Goal: Information Seeking & Learning: Learn about a topic

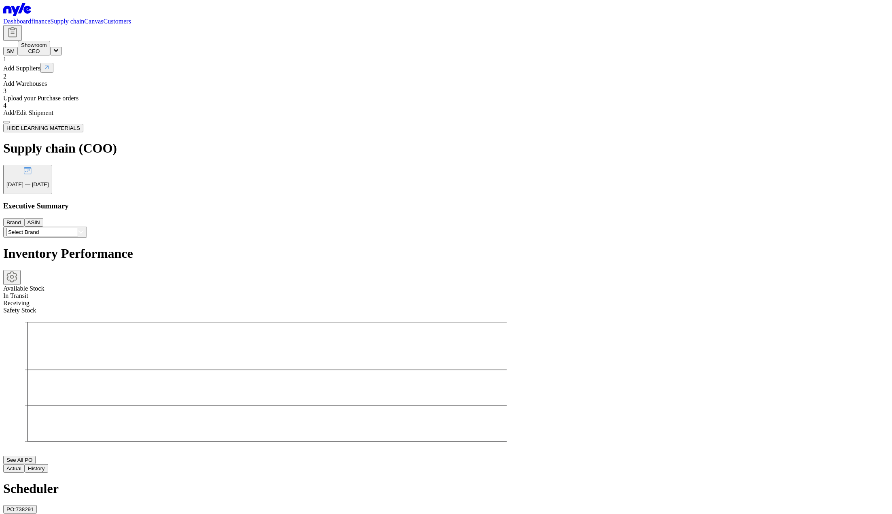
click at [47, 48] on div "CEO" at bounding box center [34, 51] width 26 height 6
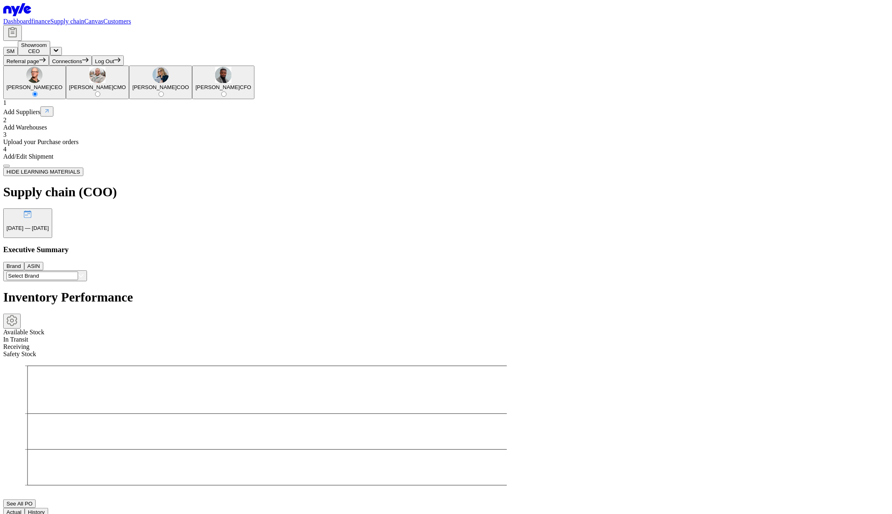
click at [131, 18] on link "Customers" at bounding box center [118, 21] width 28 height 7
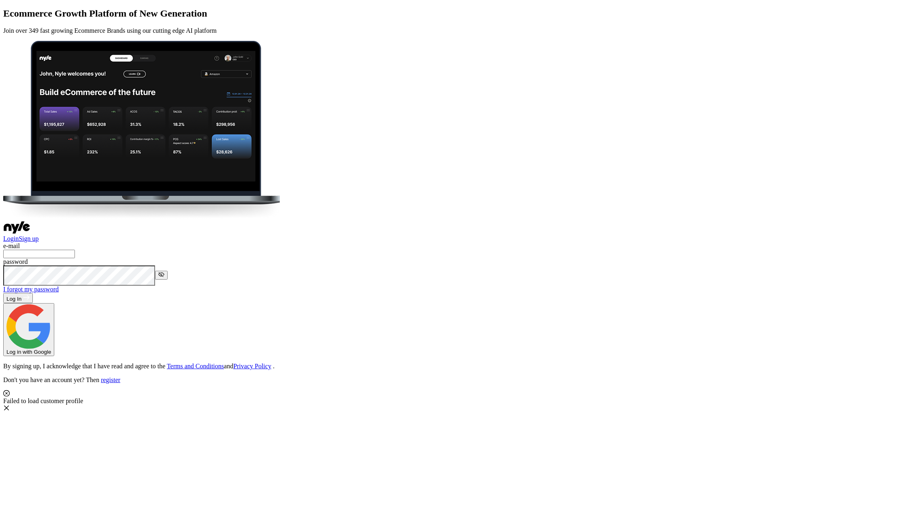
type input "showroom@nyle.ai"
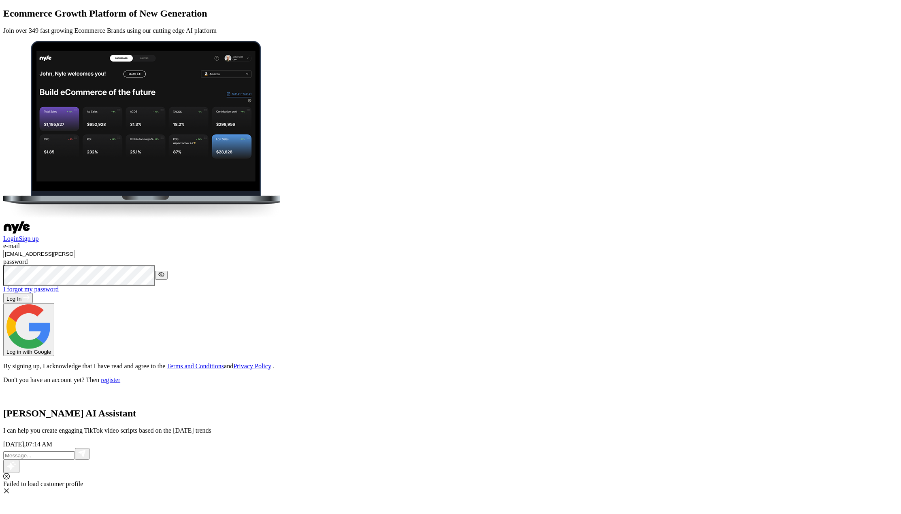
click at [33, 293] on button "Log In" at bounding box center [18, 298] width 30 height 10
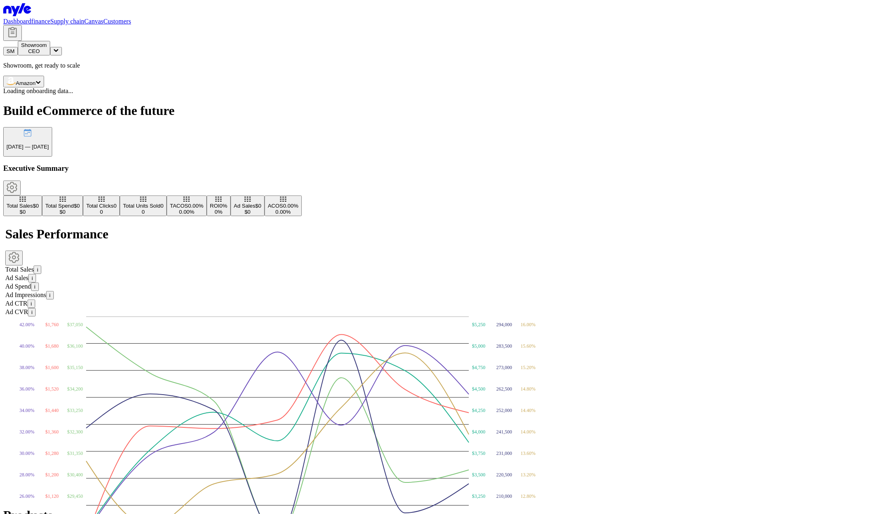
drag, startPoint x: 414, startPoint y: 16, endPoint x: 415, endPoint y: 30, distance: 13.8
click at [131, 18] on link "Customers" at bounding box center [118, 21] width 28 height 7
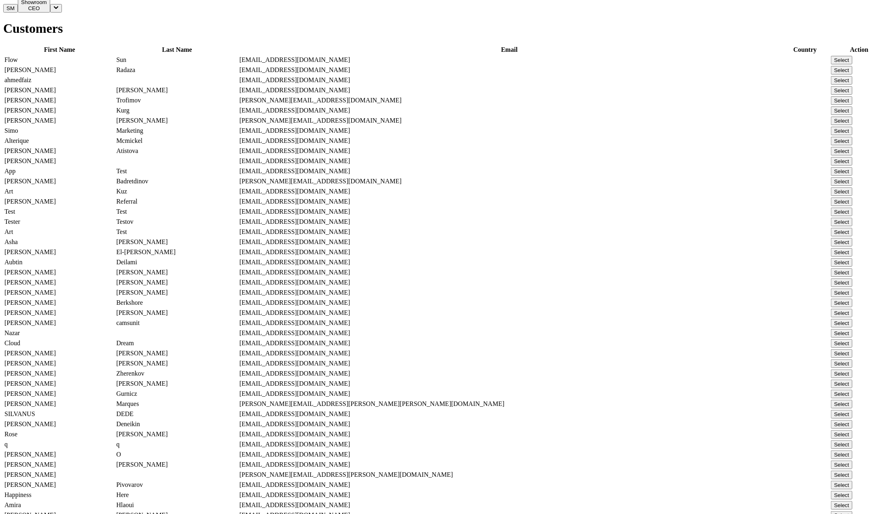
scroll to position [2090, 0]
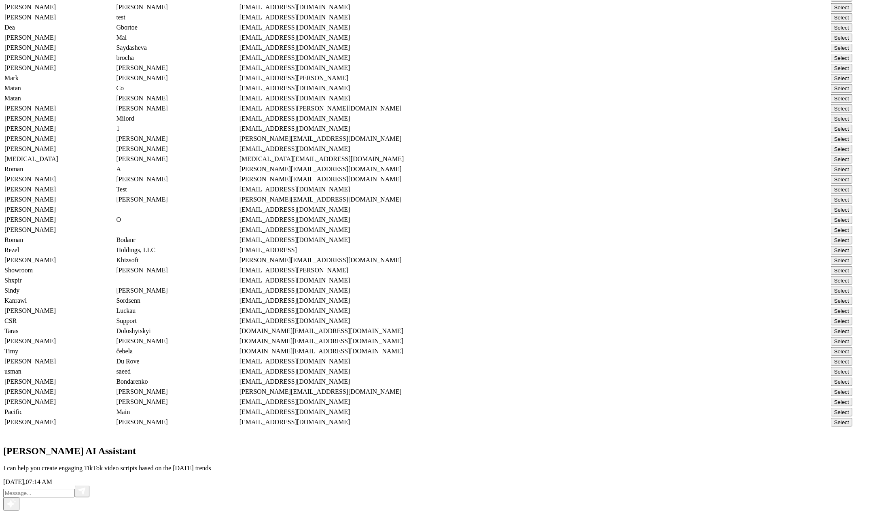
click at [835, 318] on span "Select" at bounding box center [842, 321] width 15 height 6
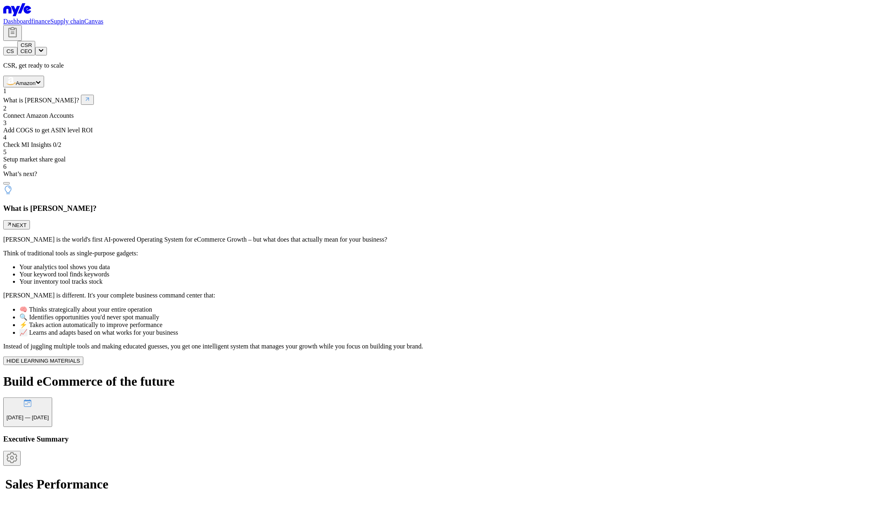
click at [49, 414] on p "20.07.2025 — 26.07.2025" at bounding box center [27, 417] width 42 height 6
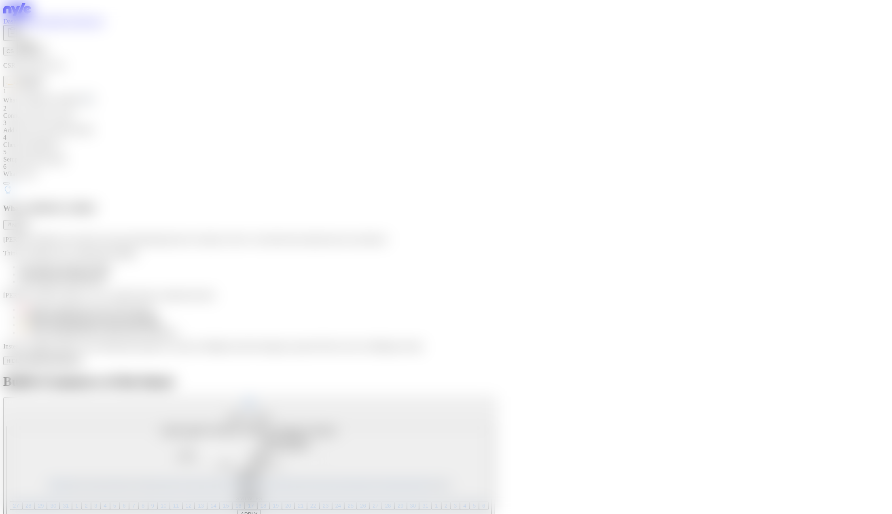
click at [229, 482] on span "15" at bounding box center [226, 485] width 6 height 6
click at [261, 510] on button "APPLY" at bounding box center [249, 514] width 23 height 8
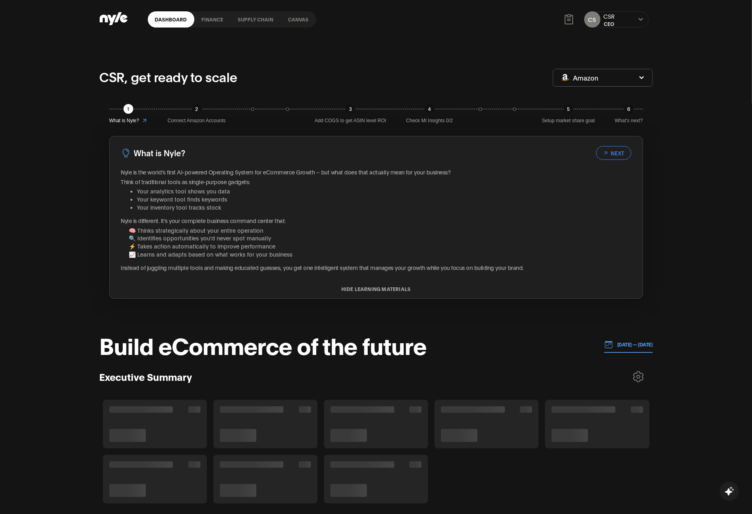
click at [615, 341] on p "[DATE] — [DATE]" at bounding box center [633, 344] width 40 height 7
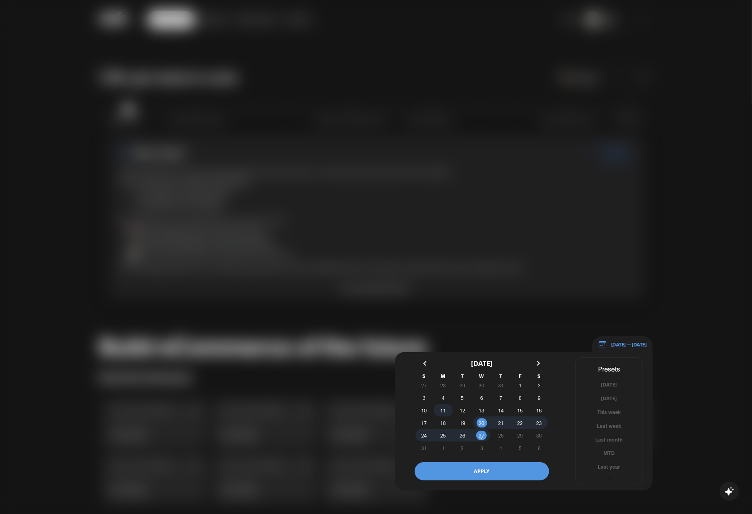
click at [444, 408] on span "11" at bounding box center [443, 410] width 6 height 15
click at [502, 469] on button "APPLY" at bounding box center [481, 471] width 134 height 18
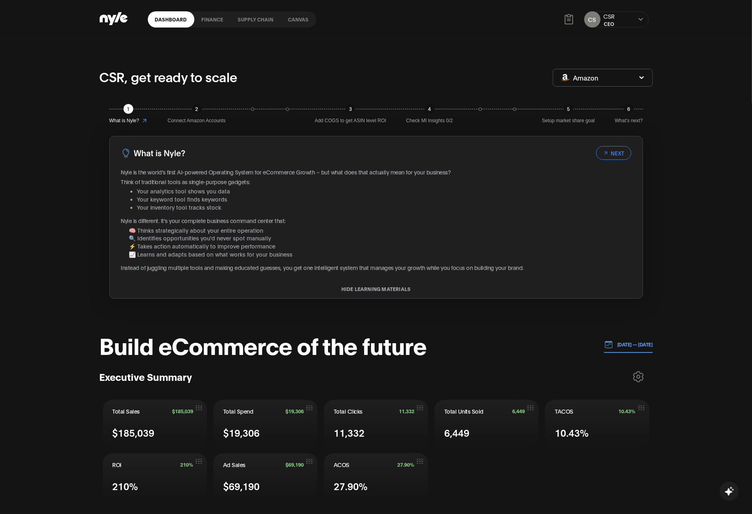
click at [635, 373] on icon at bounding box center [638, 377] width 10 height 10
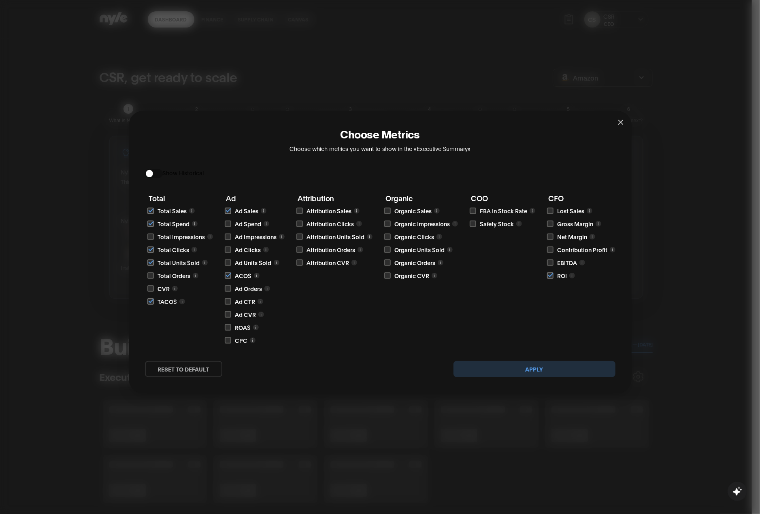
click at [619, 121] on icon "close" at bounding box center [620, 122] width 6 height 6
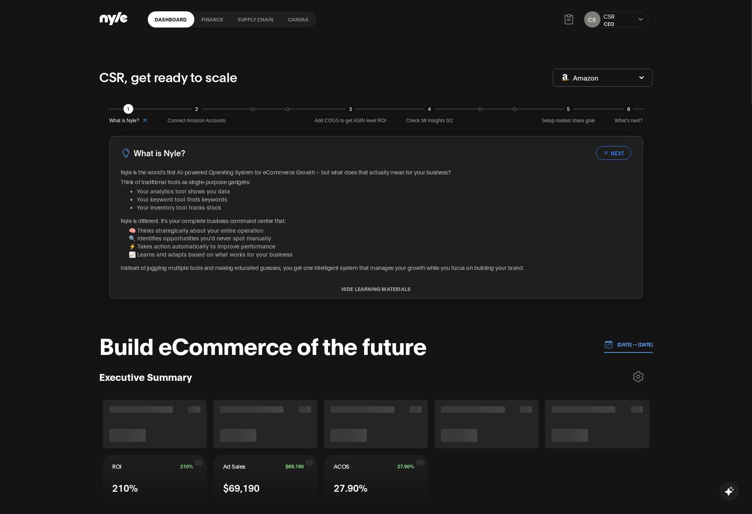
click at [215, 19] on link "finance" at bounding box center [212, 19] width 36 height 16
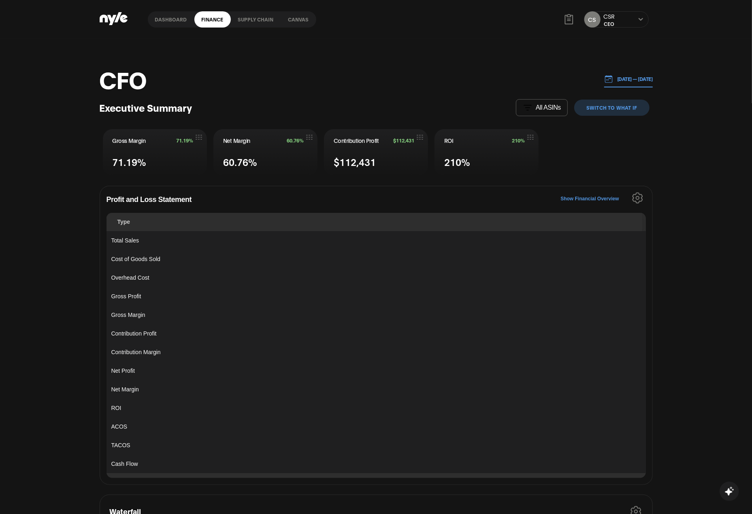
scroll to position [44, 0]
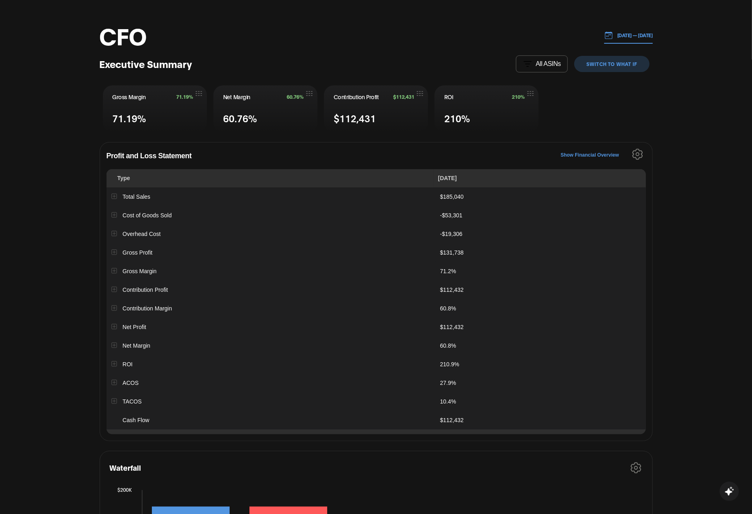
click at [115, 216] on button "Expand row" at bounding box center [113, 214] width 5 height 5
click at [121, 233] on button "Expand row" at bounding box center [119, 233] width 5 height 5
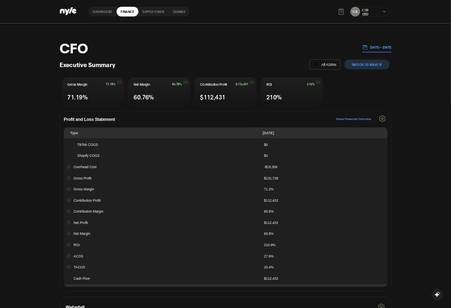
scroll to position [0, 0]
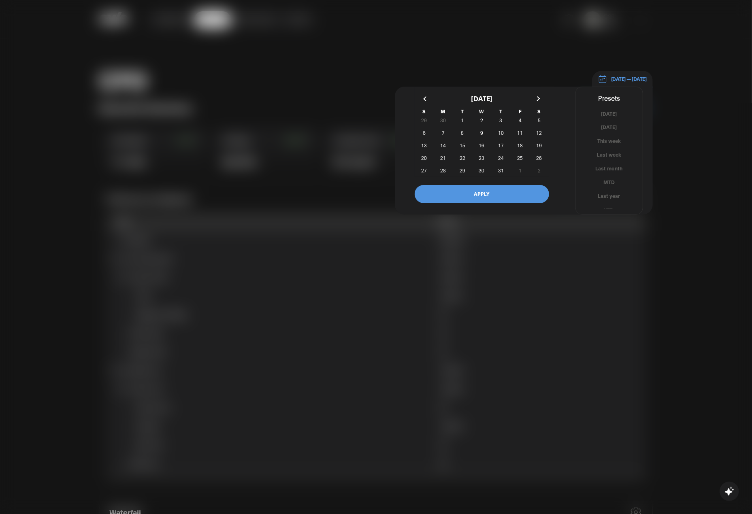
click at [623, 75] on p "[DATE] — [DATE]" at bounding box center [627, 78] width 40 height 7
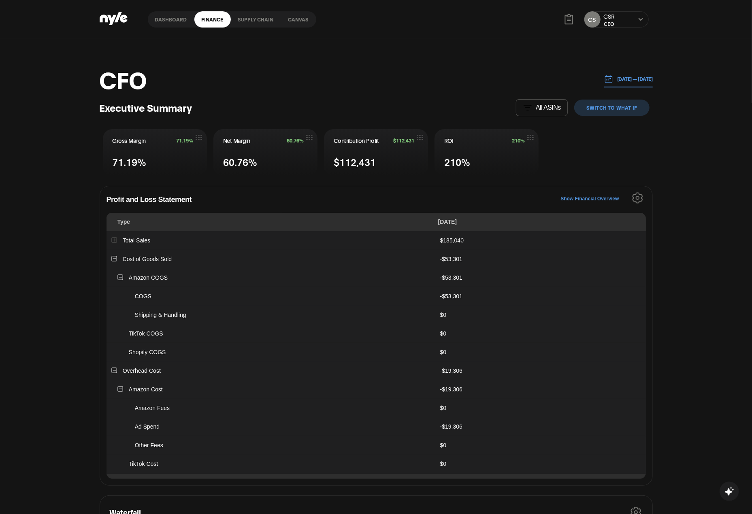
click at [613, 79] on p "[DATE] — [DATE]" at bounding box center [633, 78] width 40 height 7
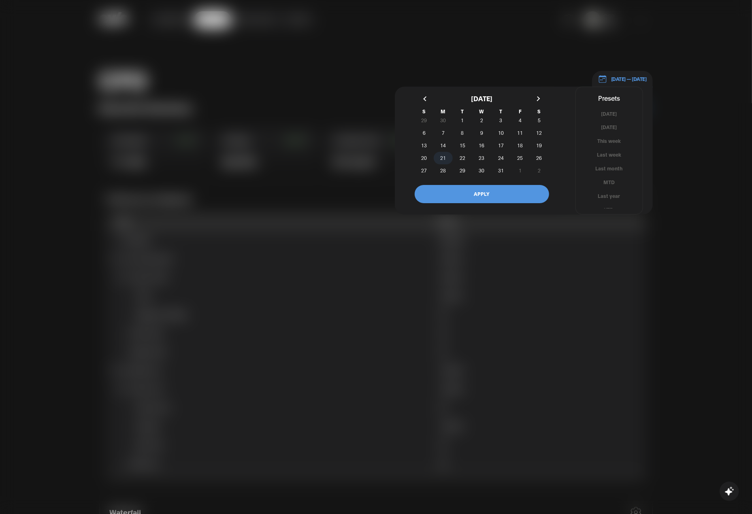
drag, startPoint x: 444, startPoint y: 156, endPoint x: 449, endPoint y: 156, distance: 4.9
click at [444, 156] on span "21" at bounding box center [443, 158] width 6 height 15
click at [478, 156] on span "23" at bounding box center [481, 158] width 6 height 15
click at [493, 194] on button "APPLY" at bounding box center [481, 194] width 134 height 18
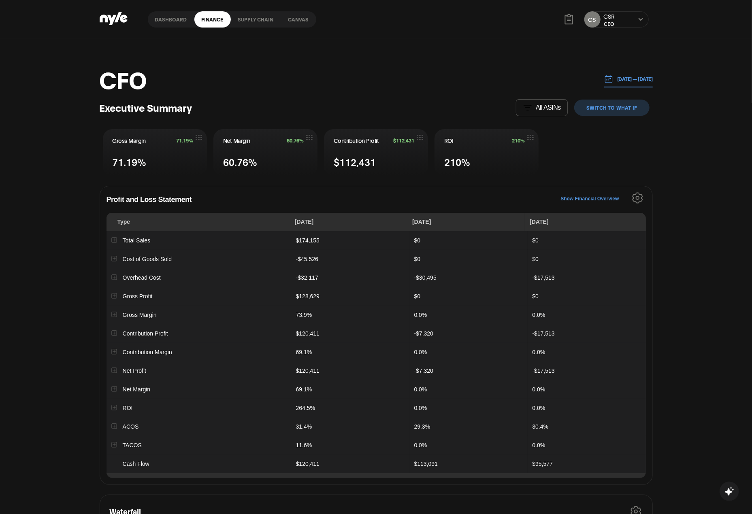
click at [112, 278] on button "Expand row" at bounding box center [113, 276] width 5 height 5
click at [119, 295] on button "Expand row" at bounding box center [119, 295] width 5 height 5
click at [115, 258] on button "Expand row" at bounding box center [113, 258] width 5 height 5
click at [120, 278] on button "Expand row" at bounding box center [119, 276] width 5 height 5
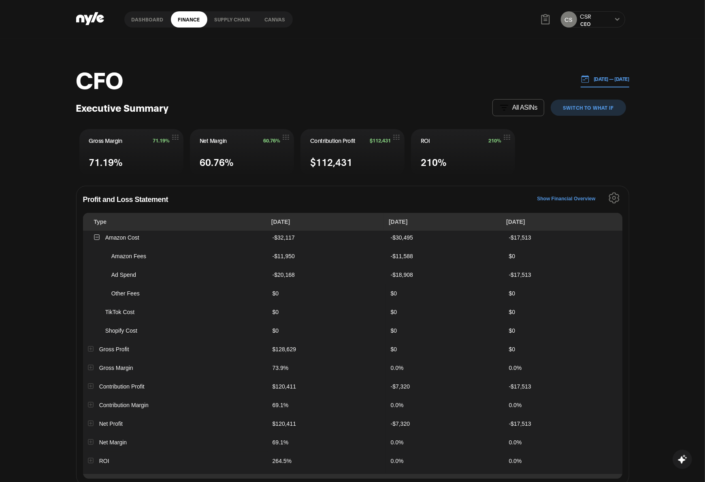
click at [597, 76] on p "[DATE] — [DATE]" at bounding box center [609, 78] width 40 height 7
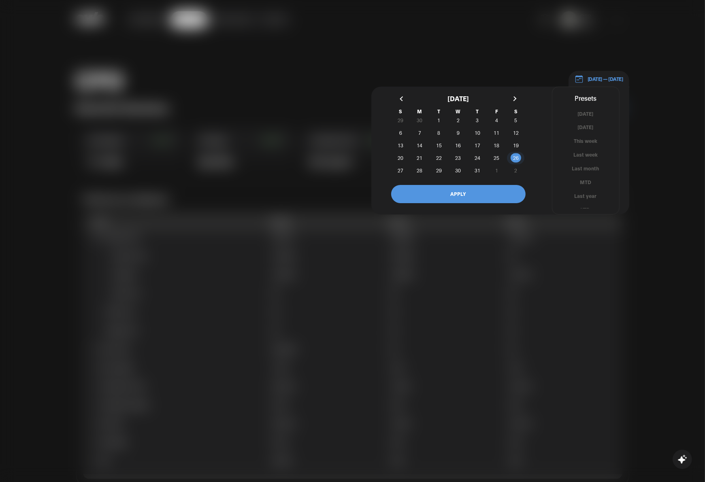
click at [514, 157] on span "26" at bounding box center [516, 158] width 6 height 15
click at [417, 158] on span "21" at bounding box center [420, 158] width 6 height 15
click at [475, 185] on button "APPLY" at bounding box center [458, 194] width 134 height 18
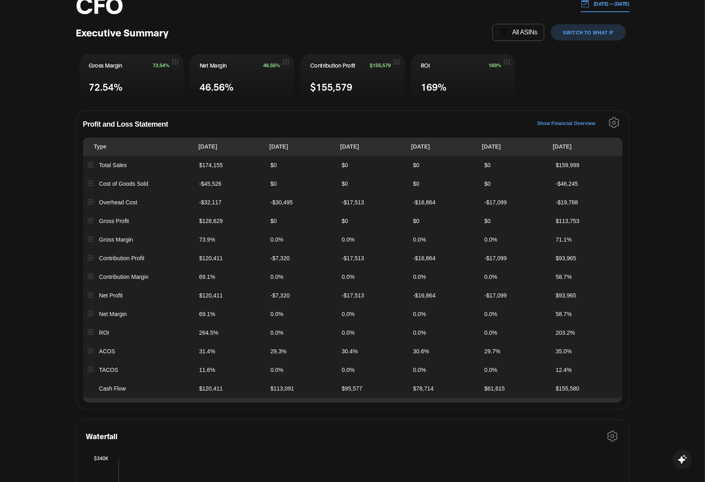
scroll to position [78, 0]
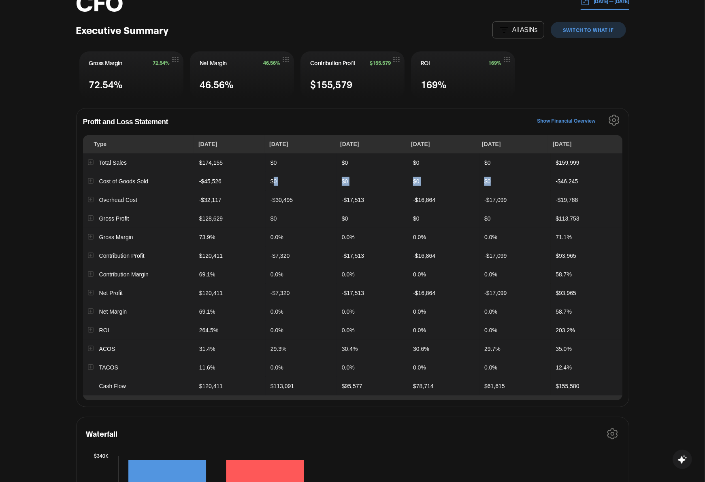
drag, startPoint x: 404, startPoint y: 181, endPoint x: 496, endPoint y: 181, distance: 92.7
click at [496, 181] on tr "Cost of Goods Sold -$45,526 $0 $0 $0 $0 -$46,245" at bounding box center [352, 181] width 539 height 19
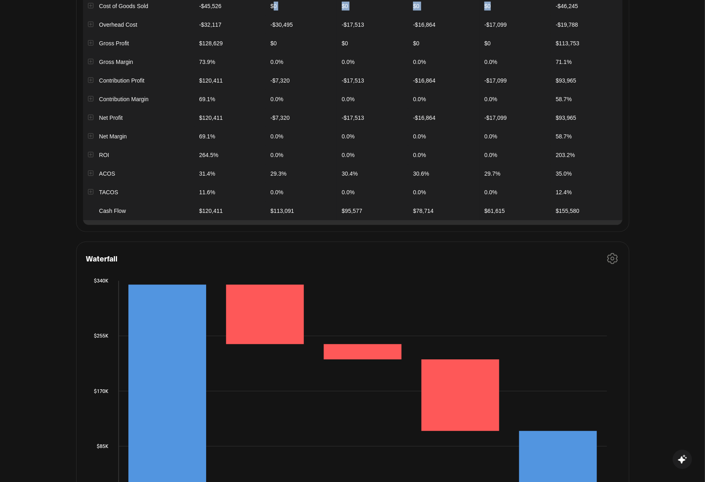
scroll to position [0, 0]
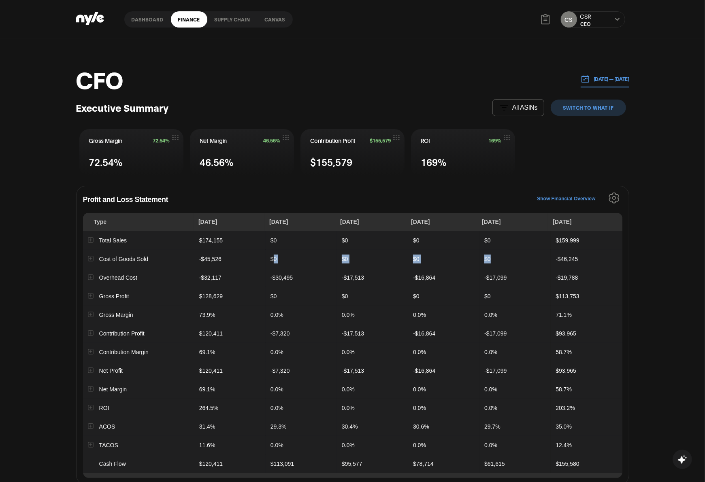
click at [146, 20] on link "Dashboard" at bounding box center [147, 19] width 47 height 16
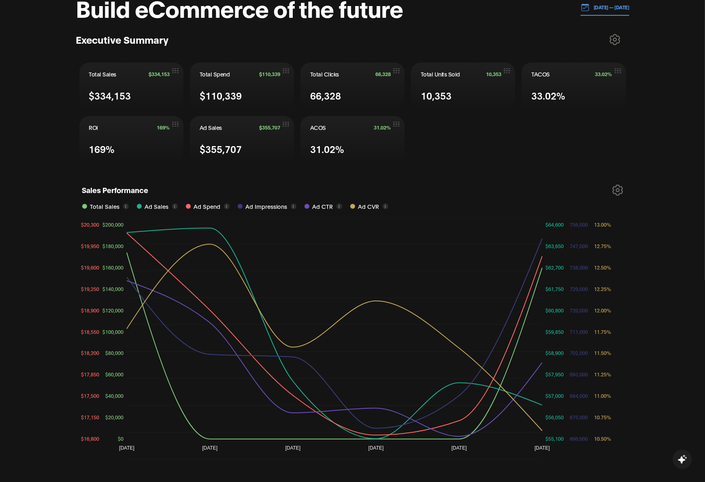
scroll to position [135, 0]
